Goal: Transaction & Acquisition: Book appointment/travel/reservation

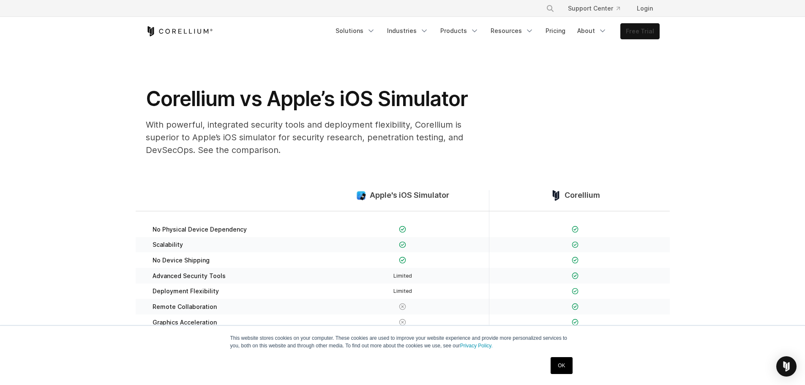
click at [638, 32] on link "Free Trial" at bounding box center [640, 31] width 38 height 15
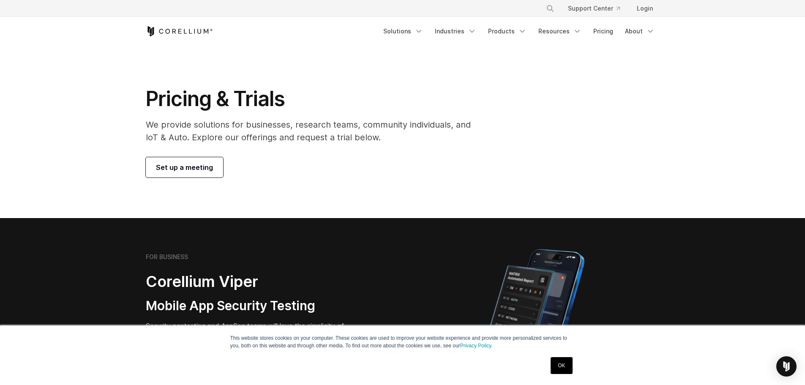
click at [188, 169] on span "Set up a meeting" at bounding box center [184, 167] width 57 height 10
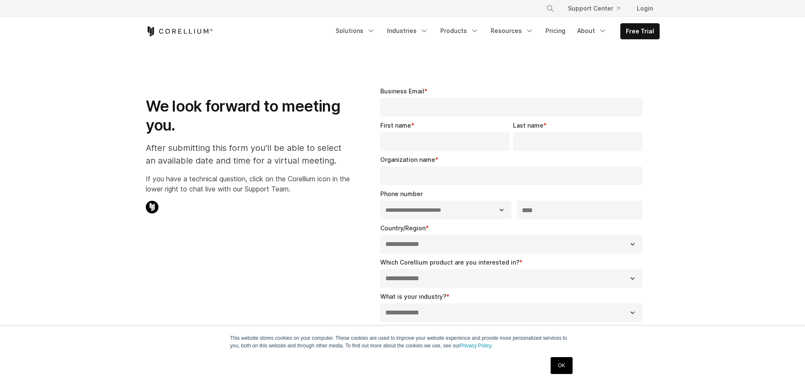
select select "**"
